Goal: Navigation & Orientation: Find specific page/section

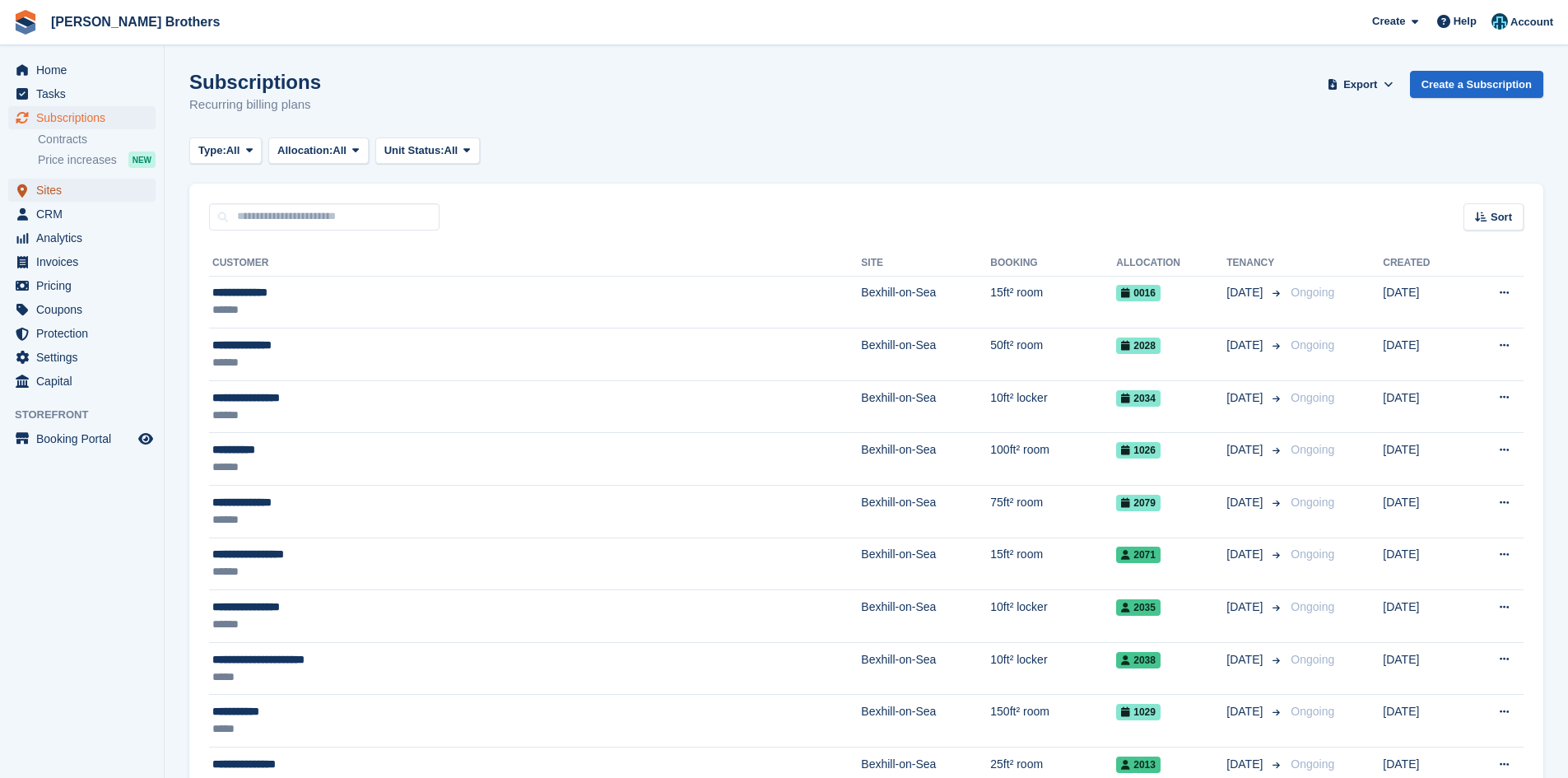
click at [53, 191] on span "Sites" at bounding box center [85, 190] width 99 height 23
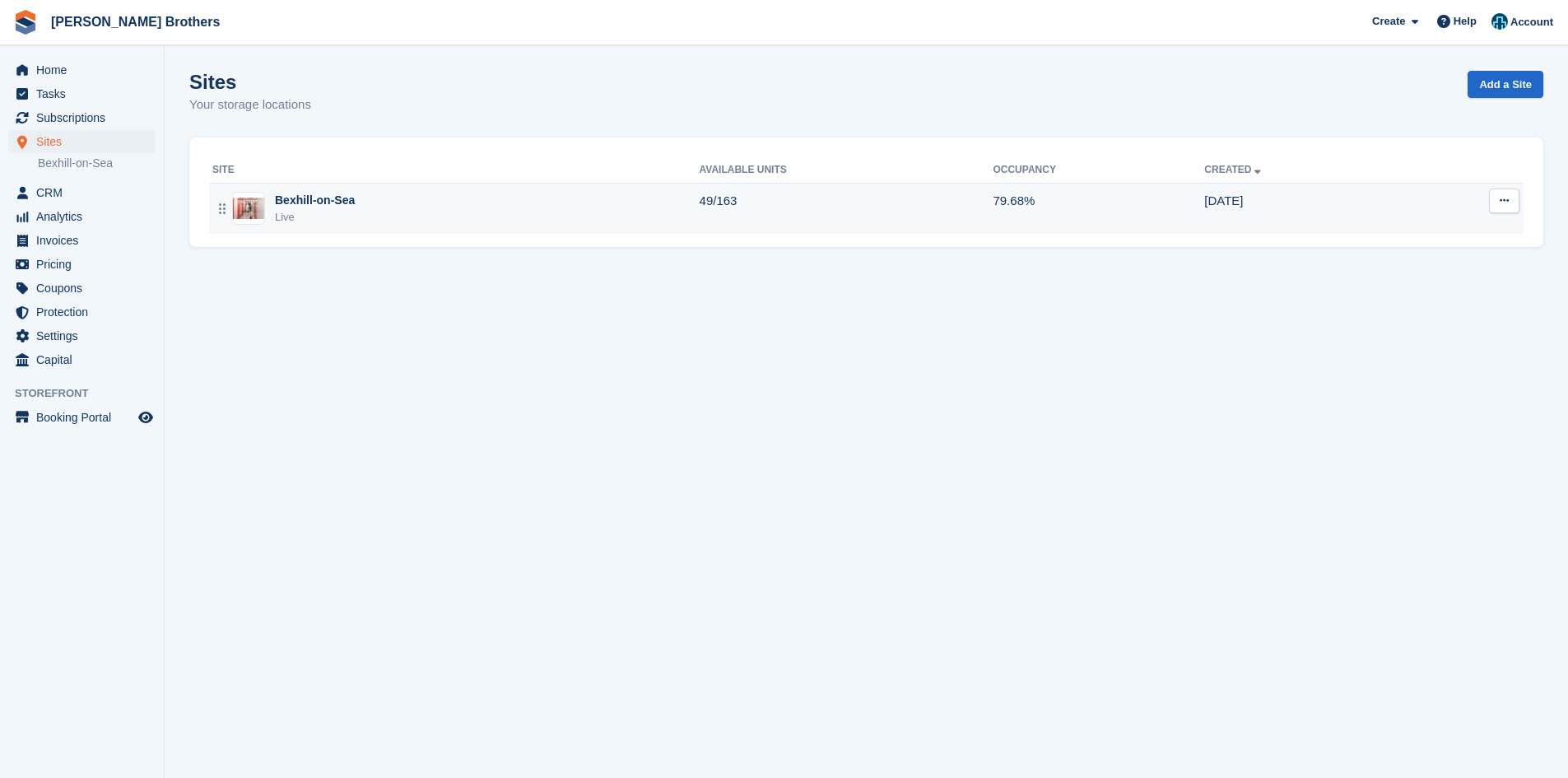
click at [323, 210] on div "Live" at bounding box center [315, 216] width 80 height 16
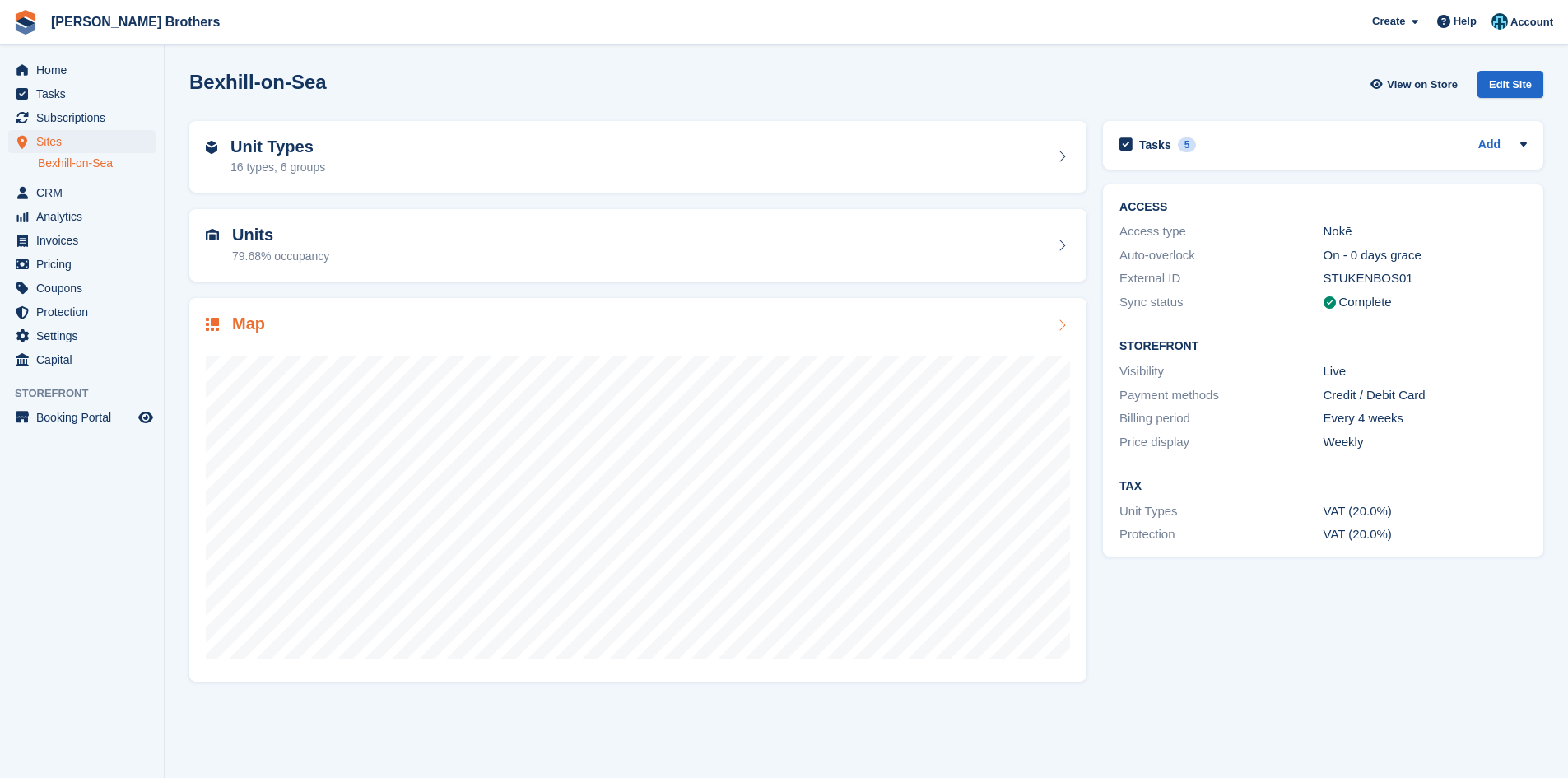
click at [324, 334] on div "Map" at bounding box center [638, 326] width 864 height 22
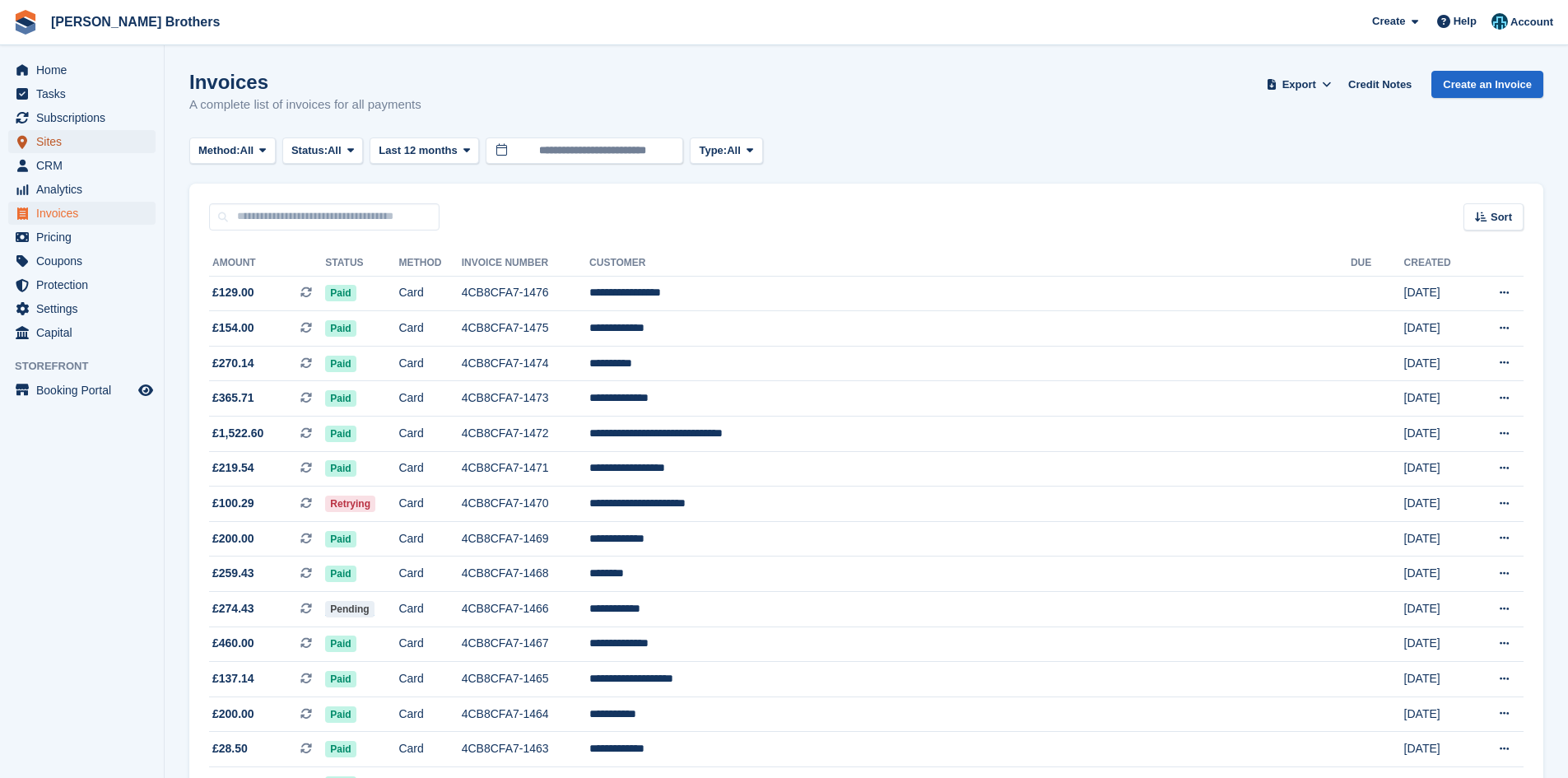
click at [50, 139] on span "Sites" at bounding box center [85, 141] width 99 height 23
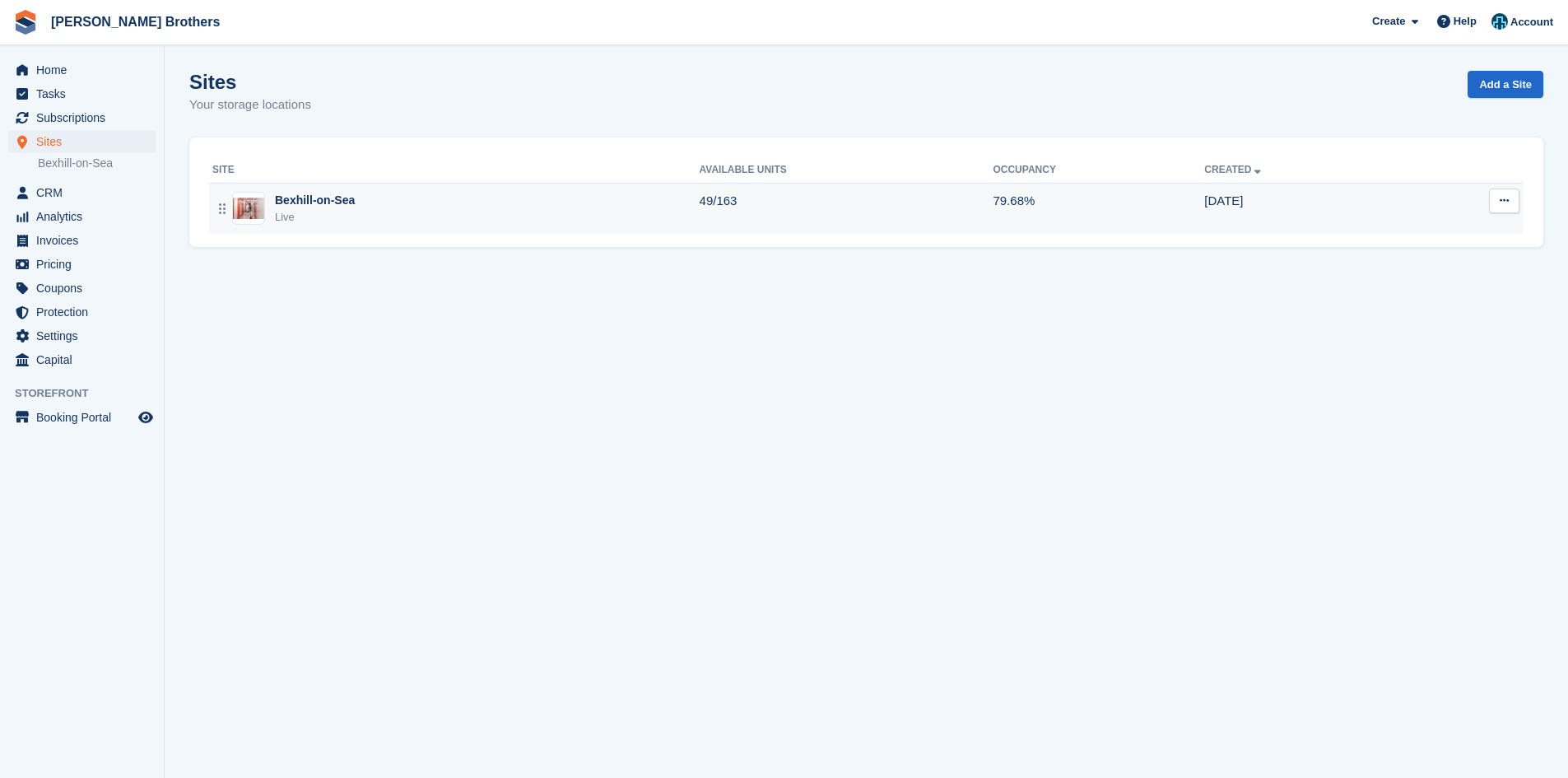
click at [349, 218] on div "Live" at bounding box center [315, 216] width 80 height 16
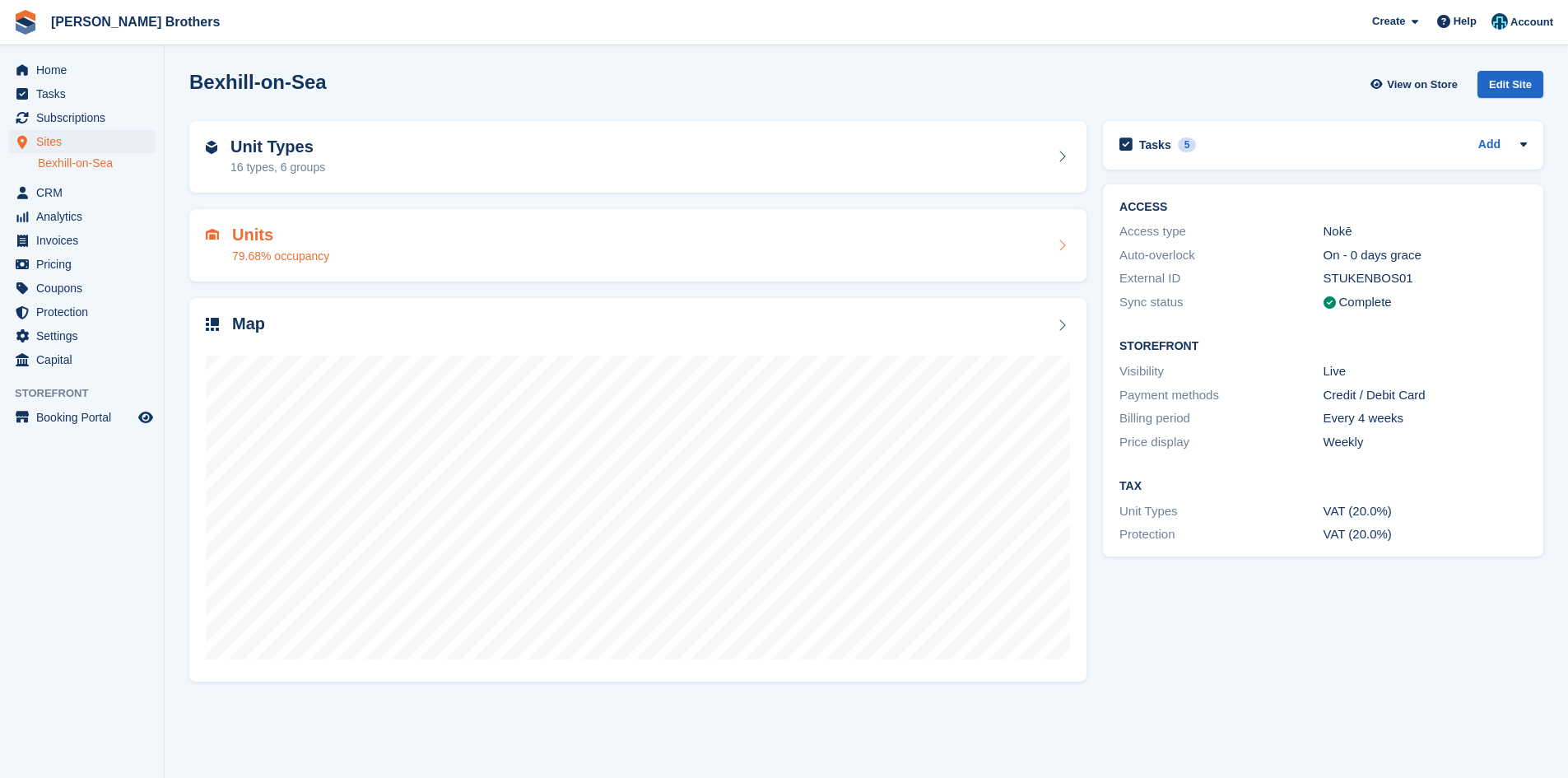
click at [349, 239] on div "Units 79.68% occupancy" at bounding box center [638, 245] width 864 height 40
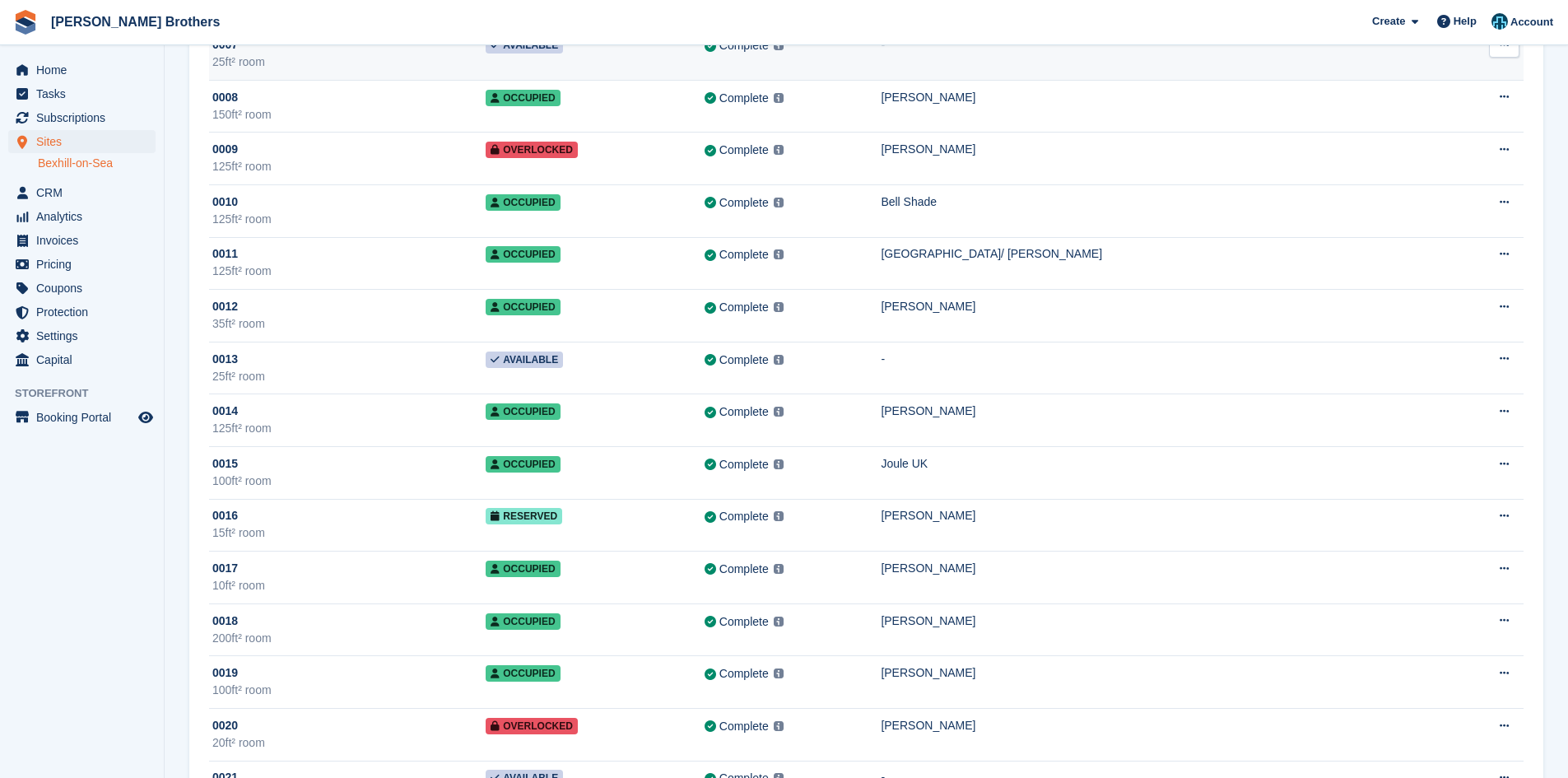
scroll to position [576, 0]
